Goal: Task Accomplishment & Management: Manage account settings

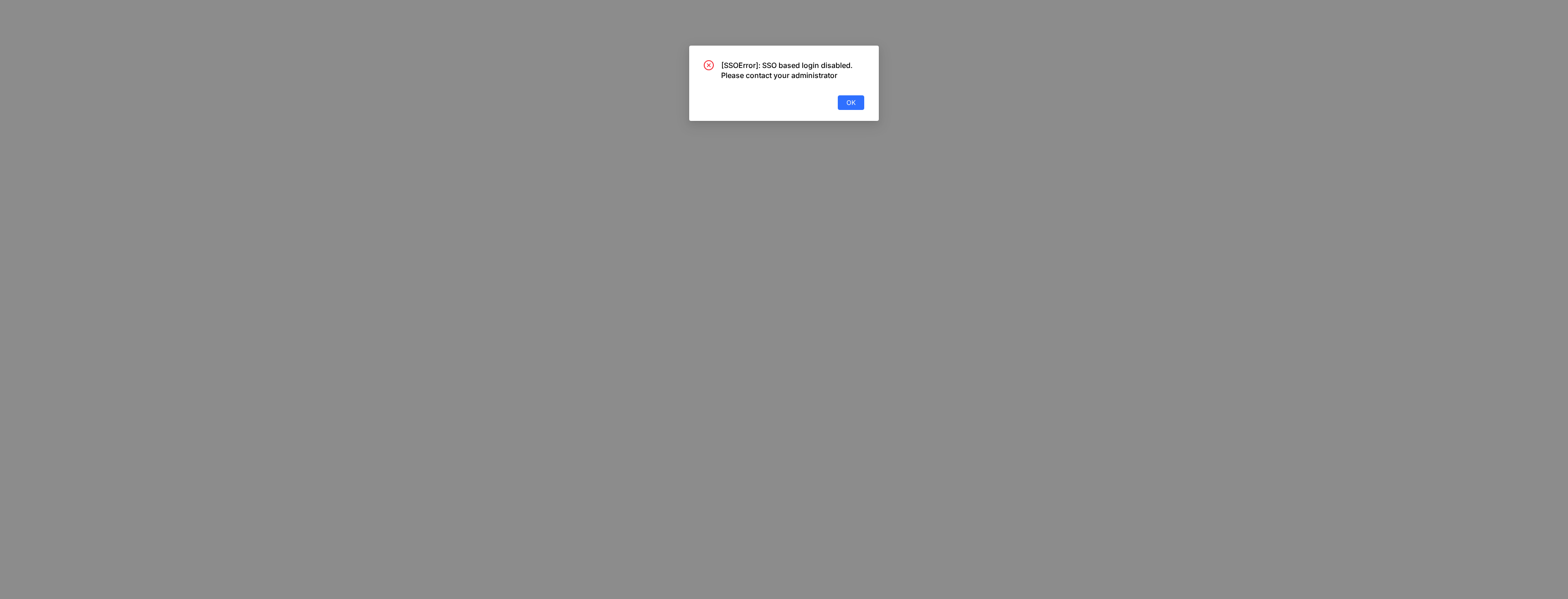
click at [852, 103] on span "OK" at bounding box center [851, 102] width 9 height 10
